Goal: Task Accomplishment & Management: Manage account settings

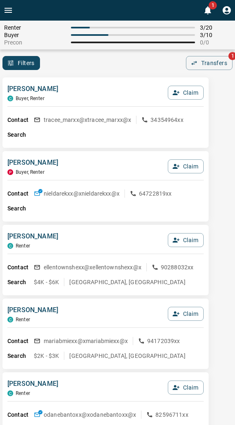
click at [115, 89] on div "Tracee Papoulis C Buyer, Renter Claim" at bounding box center [105, 95] width 196 height 22
click at [192, 238] on button "Claim" at bounding box center [186, 240] width 36 height 14
click at [191, 239] on button "Confirm Claim" at bounding box center [174, 240] width 59 height 14
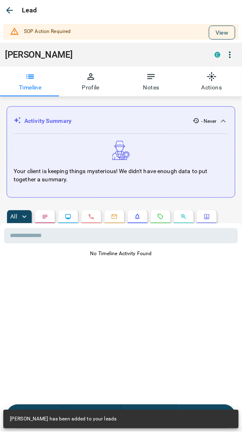
click at [214, 34] on button "View" at bounding box center [222, 33] width 26 height 14
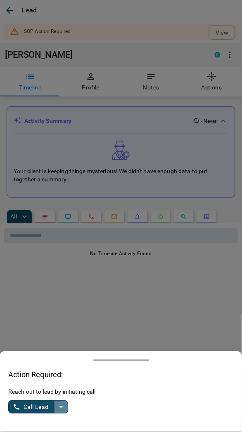
click at [60, 406] on icon "split button" at bounding box center [61, 407] width 10 height 10
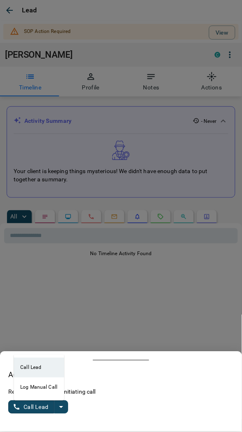
click at [38, 385] on li "Log Manual Call" at bounding box center [39, 388] width 50 height 20
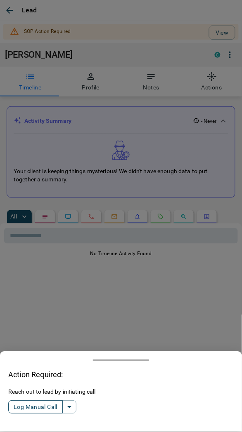
click at [26, 409] on button "Log Manual Call" at bounding box center [35, 407] width 54 height 13
click at [15, 401] on button "Yes" at bounding box center [16, 407] width 16 height 13
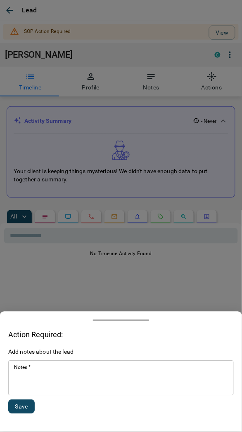
click at [36, 388] on textarea "Notes   *" at bounding box center [121, 378] width 214 height 28
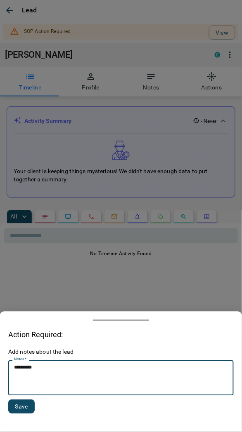
type textarea "*********"
click at [23, 406] on button "Save" at bounding box center [21, 407] width 26 height 14
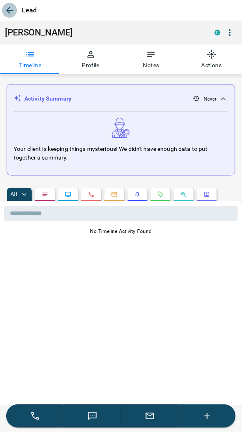
click at [9, 14] on icon "button" at bounding box center [10, 10] width 10 height 10
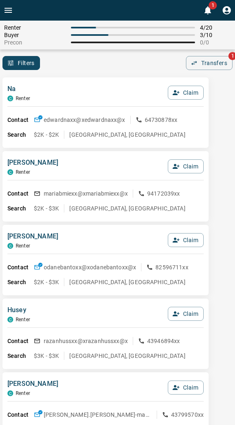
click at [114, 100] on div "Na C Renter Claim" at bounding box center [105, 95] width 196 height 22
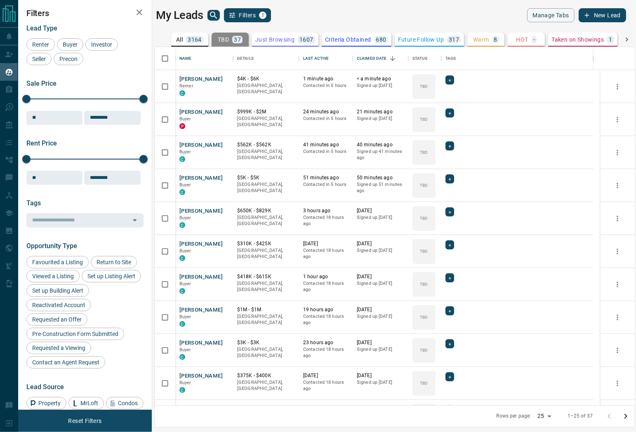
scroll to position [351, 472]
